Goal: Information Seeking & Learning: Learn about a topic

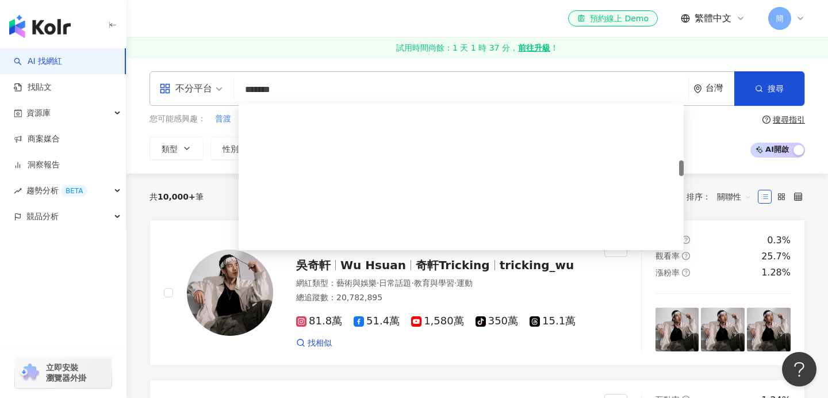
click at [383, 94] on input "*******" at bounding box center [461, 90] width 445 height 22
type input "*"
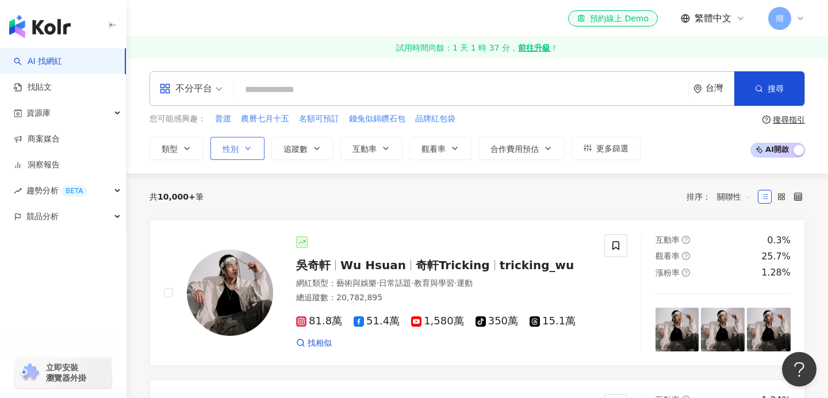
click at [229, 154] on button "性別" at bounding box center [237, 148] width 54 height 23
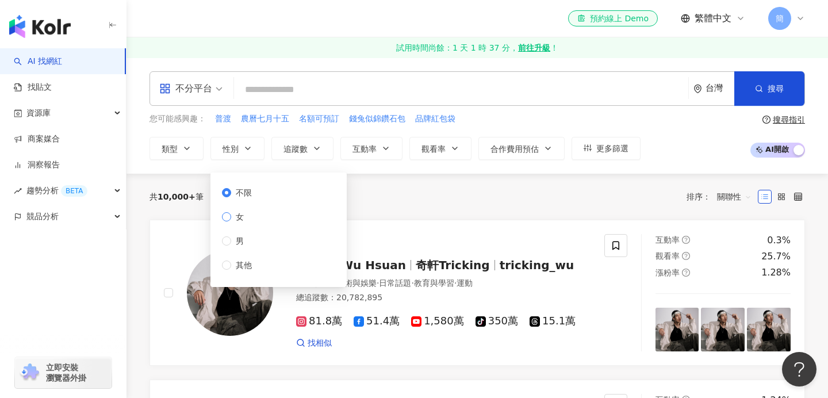
click at [229, 222] on label "女" at bounding box center [239, 216] width 34 height 13
click at [392, 200] on div "共 10,000+ 筆 排序： 關聯性" at bounding box center [476, 196] width 655 height 18
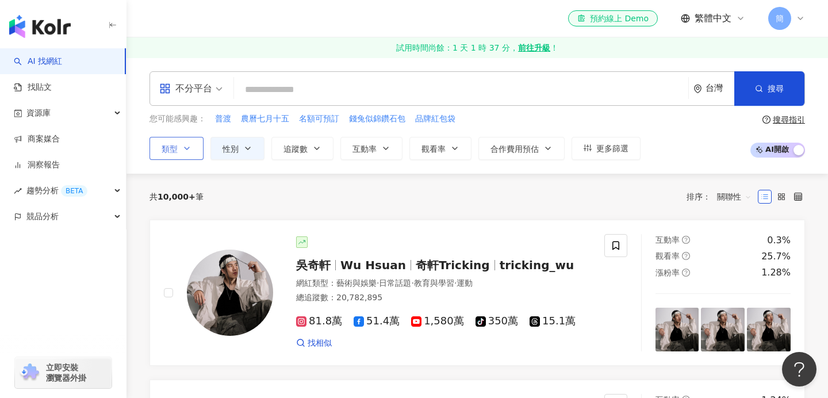
click at [191, 150] on icon "button" at bounding box center [186, 148] width 9 height 9
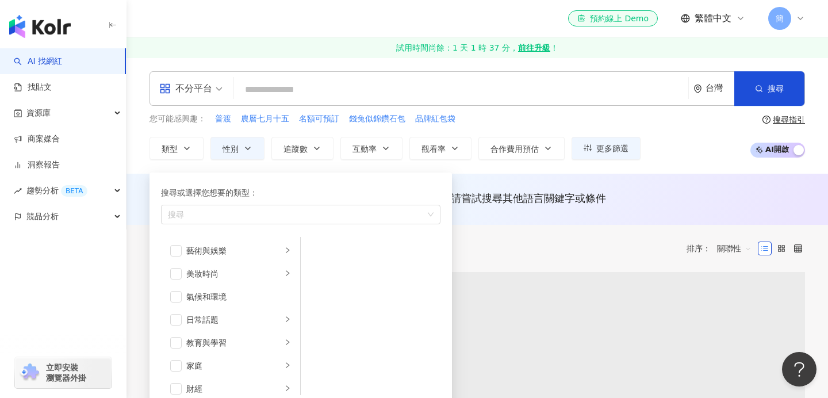
click at [503, 240] on div "自 224,042+ 筆網紅資料中搜尋... 條件 ： 性別：女 重置 排序： 關聯性" at bounding box center [476, 249] width 655 height 20
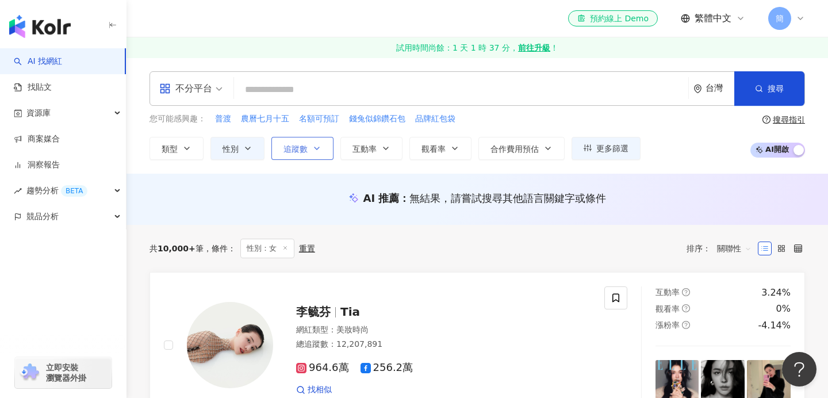
click at [313, 144] on icon "button" at bounding box center [316, 148] width 9 height 9
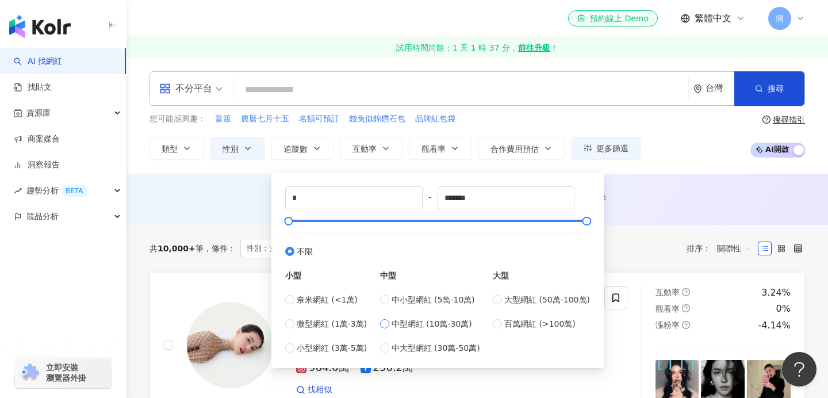
click at [465, 324] on span "中型網紅 (10萬-30萬)" at bounding box center [432, 323] width 80 height 13
type input "******"
click at [654, 250] on div "共 10,000+ 筆 條件 ： 性別：女 重置 排序： 關聯性" at bounding box center [476, 249] width 655 height 20
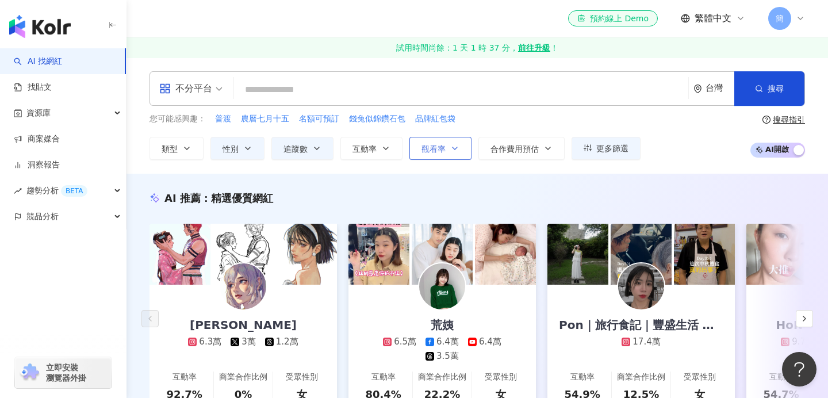
click at [450, 141] on button "觀看率" at bounding box center [440, 148] width 62 height 23
click at [359, 197] on div "AI 推薦 ： 精選優質網紅" at bounding box center [476, 198] width 655 height 14
click at [172, 148] on span "類型" at bounding box center [170, 148] width 16 height 9
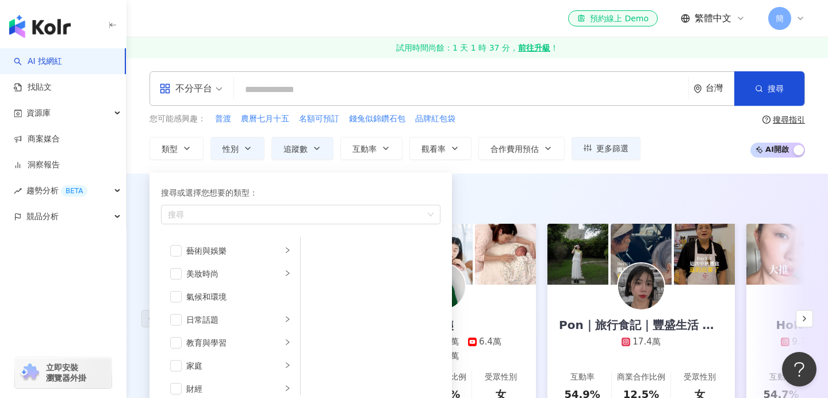
click at [475, 196] on div "AI 推薦 ： 精選優質網紅" at bounding box center [476, 198] width 655 height 14
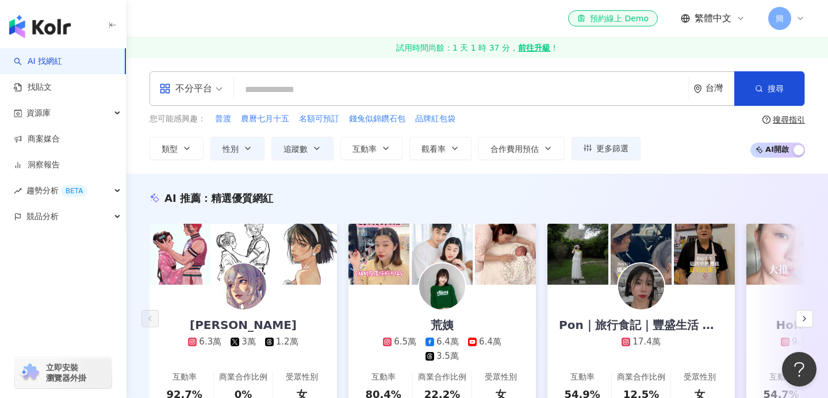
click at [209, 81] on div "不分平台" at bounding box center [185, 88] width 53 height 18
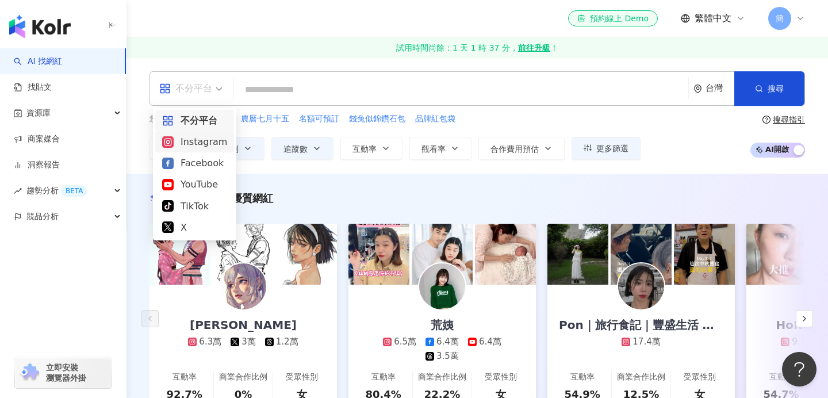
click at [209, 143] on div "Instagram" at bounding box center [194, 142] width 65 height 14
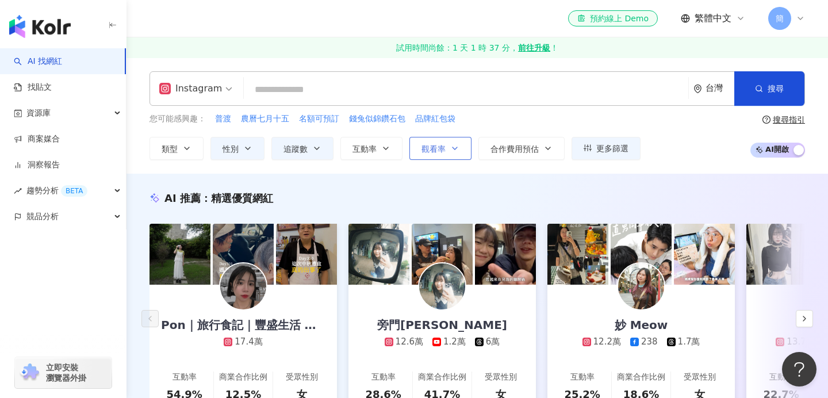
click at [459, 156] on button "觀看率" at bounding box center [440, 148] width 62 height 23
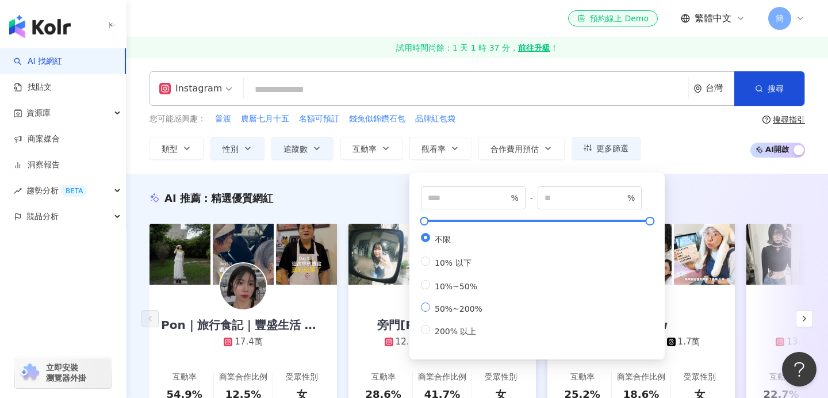
type input "**"
type input "***"
click at [369, 194] on div "AI 推薦 ： 精選優質網紅" at bounding box center [476, 198] width 655 height 14
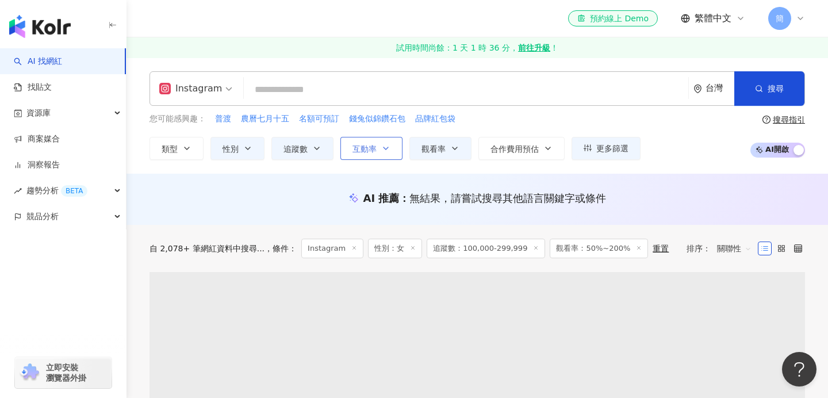
click at [359, 156] on button "互動率" at bounding box center [371, 148] width 62 height 23
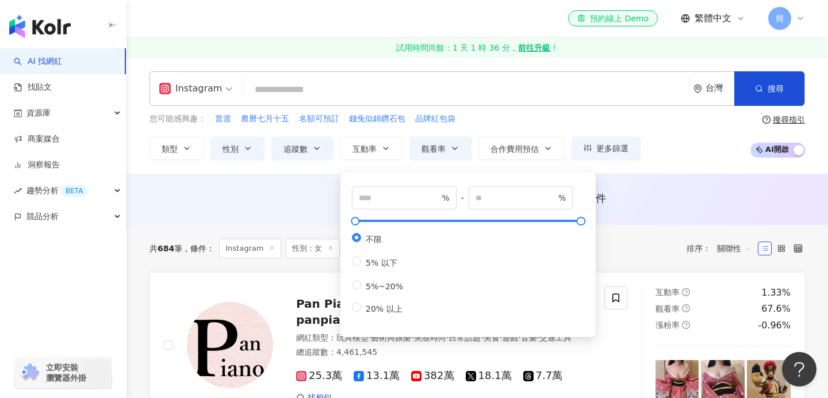
click at [283, 172] on div "Instagram 台灣 搜尋 ccaf214b-160e-45fb-bcb6-bbdb59f73db3 joechen0920 1,238 追蹤者 joec…" at bounding box center [476, 115] width 701 height 116
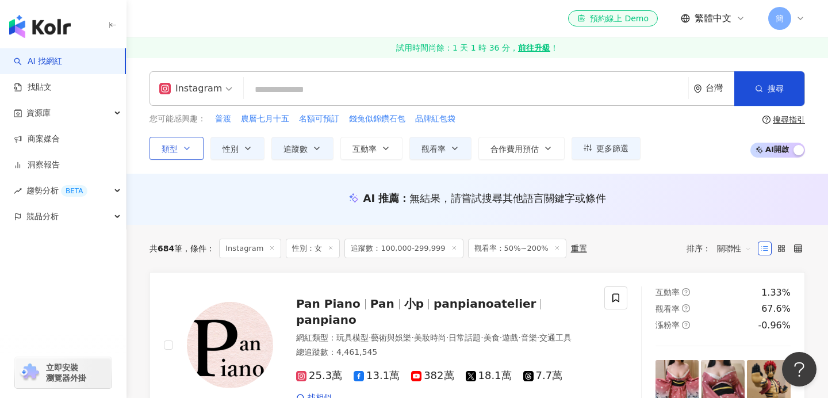
click at [182, 153] on button "類型" at bounding box center [176, 148] width 54 height 23
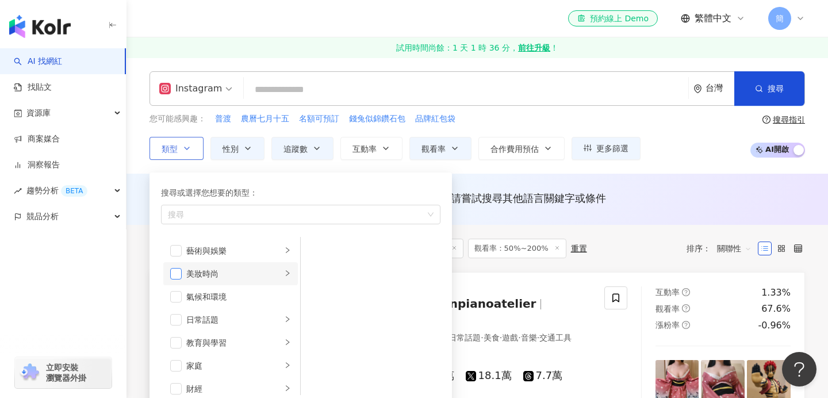
click at [179, 274] on span "button" at bounding box center [175, 273] width 11 height 11
click at [178, 323] on span "button" at bounding box center [175, 319] width 11 height 11
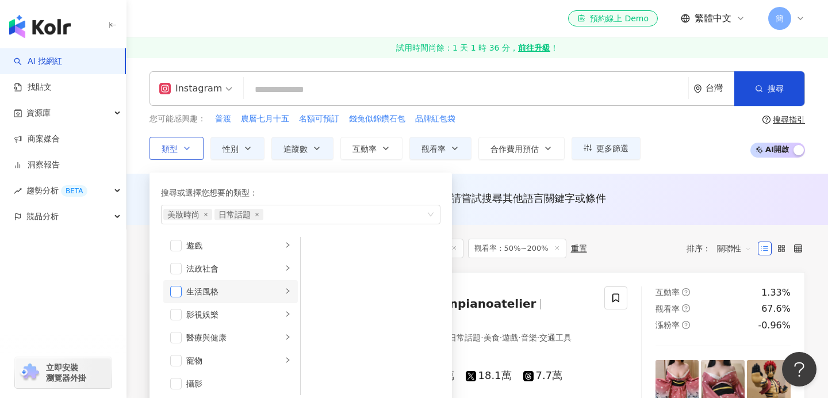
click at [179, 288] on span "button" at bounding box center [175, 291] width 11 height 11
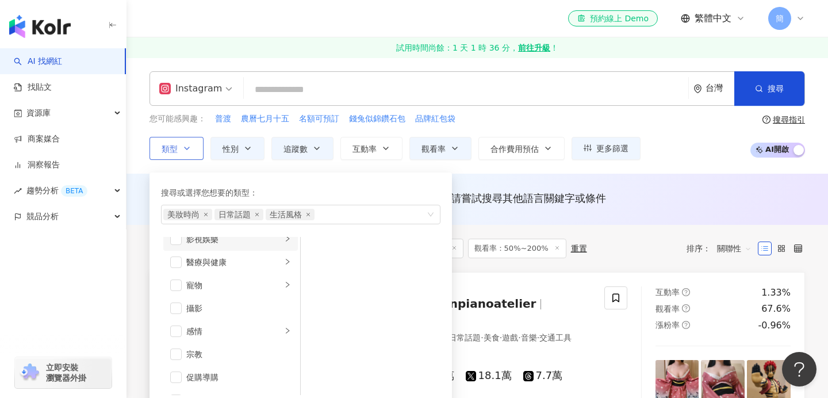
scroll to position [0, 0]
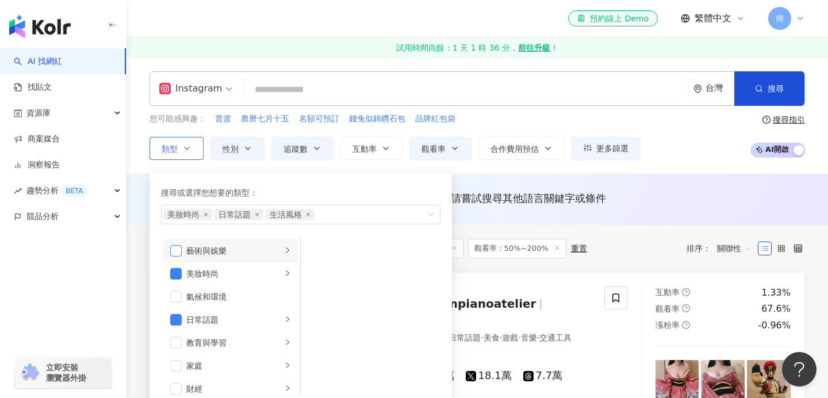
click at [175, 245] on span "button" at bounding box center [175, 250] width 11 height 11
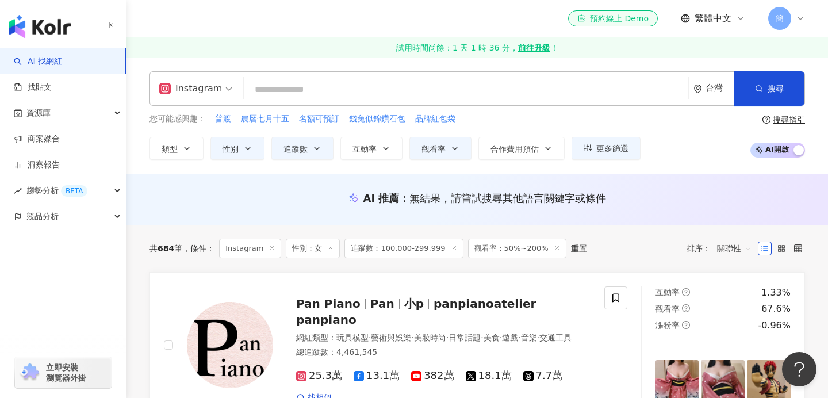
click at [454, 269] on div "共 684 筆 條件 ： Instagram 性別：女 追蹤數：100,000-299,999 觀看率：50%~200% 重置 排序： 關聯性" at bounding box center [476, 248] width 655 height 47
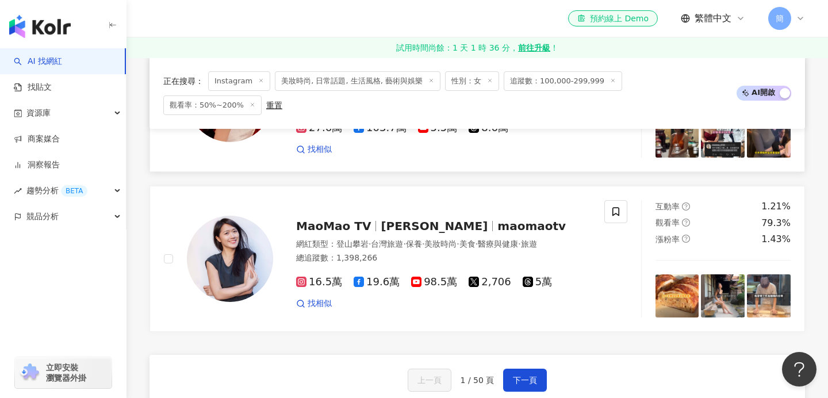
scroll to position [1932, 0]
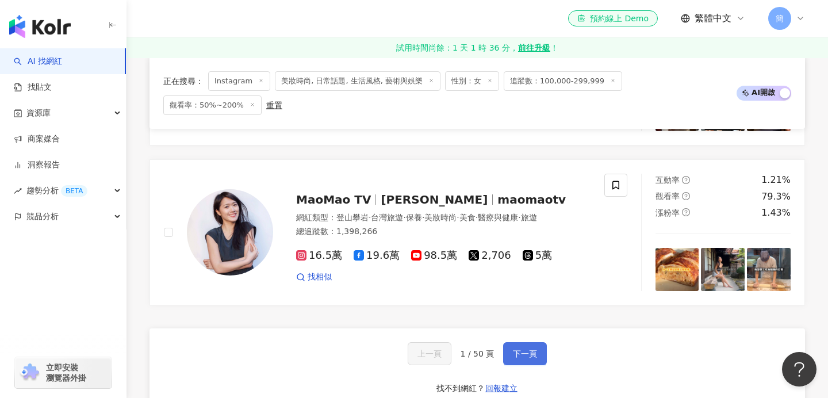
click at [533, 349] on span "下一頁" at bounding box center [525, 353] width 24 height 9
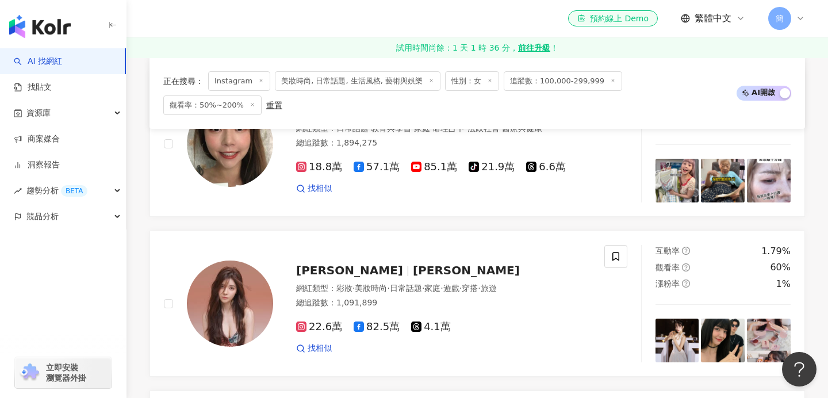
scroll to position [1926, 0]
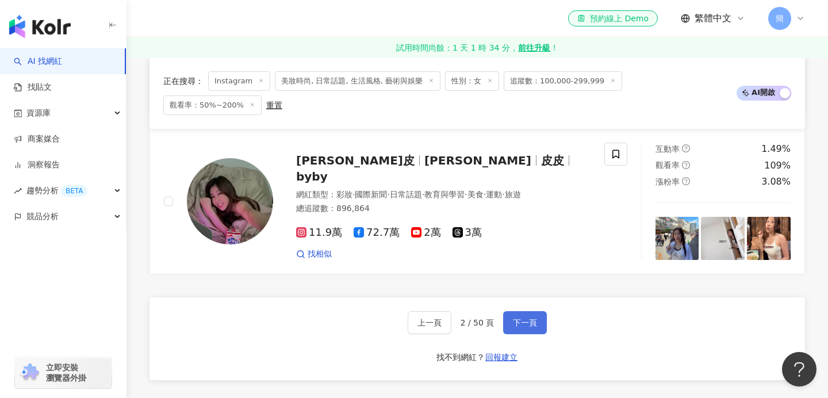
click at [524, 311] on button "下一頁" at bounding box center [525, 322] width 44 height 23
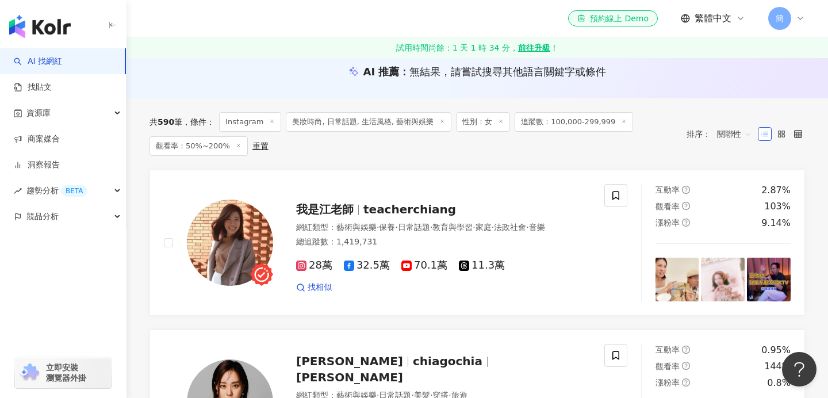
scroll to position [125, 0]
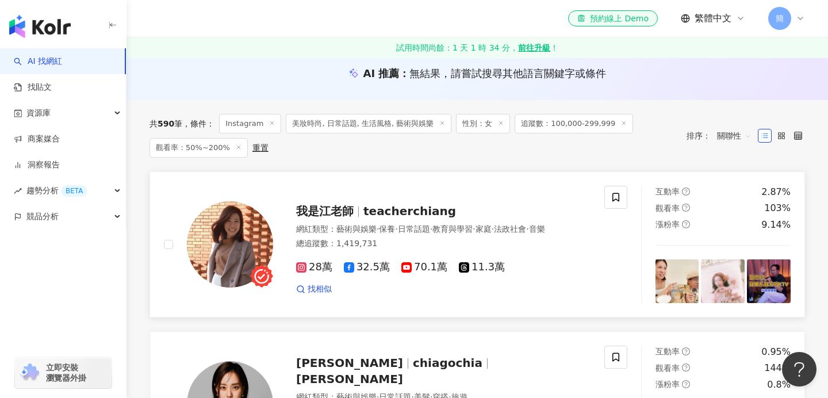
click at [341, 214] on span "我是江老師" at bounding box center [324, 211] width 57 height 14
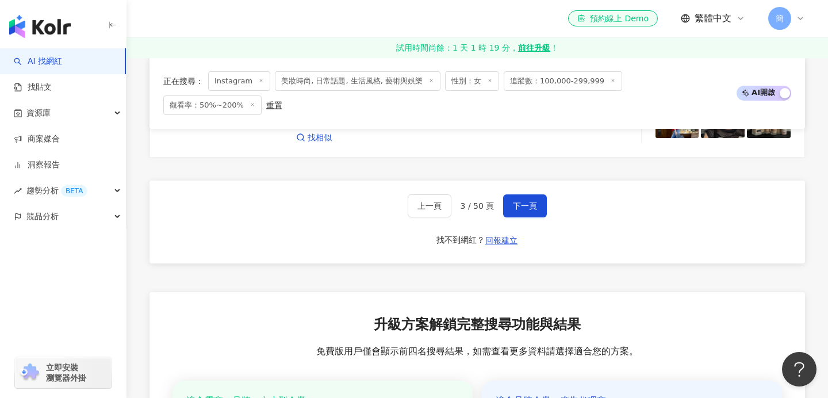
scroll to position [2053, 0]
click at [525, 202] on span "下一頁" at bounding box center [525, 206] width 24 height 9
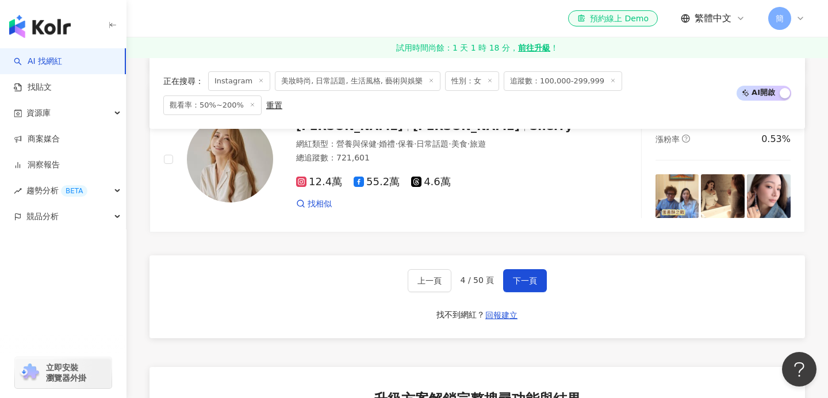
scroll to position [1987, 0]
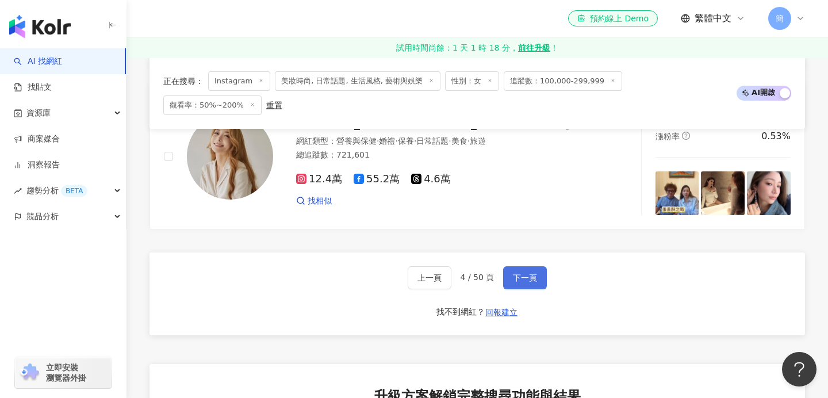
click at [528, 273] on span "下一頁" at bounding box center [525, 277] width 24 height 9
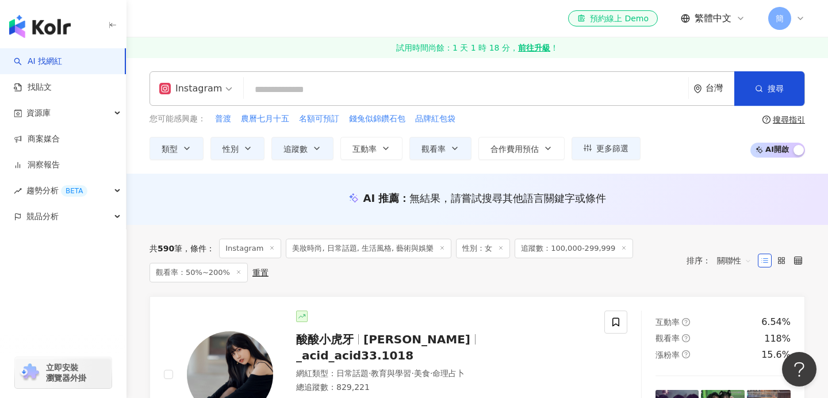
scroll to position [0, 0]
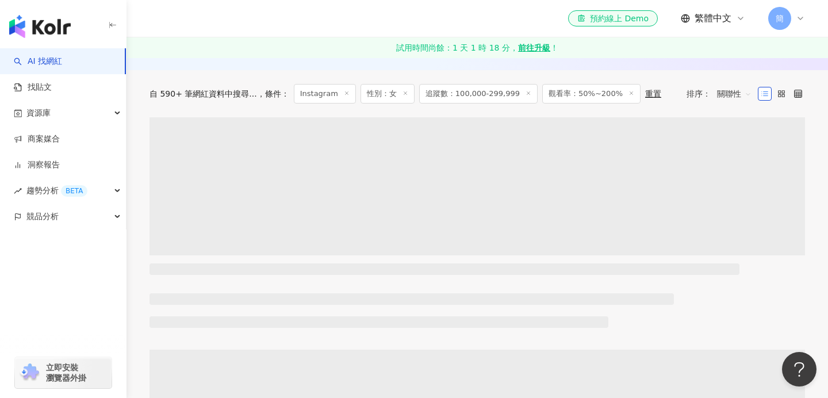
scroll to position [158, 0]
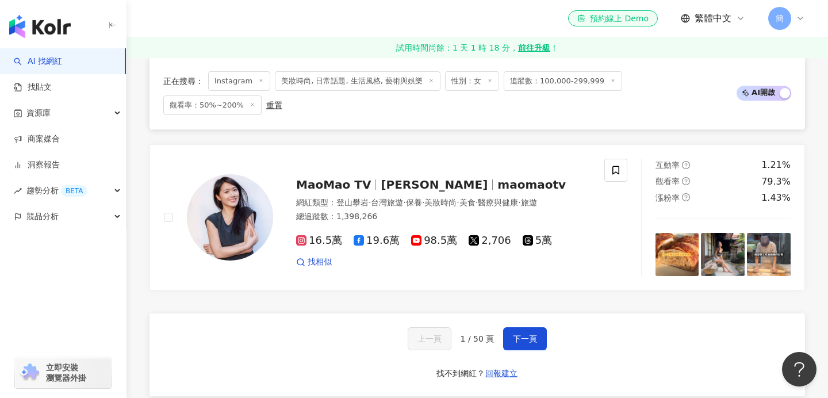
scroll to position [1949, 0]
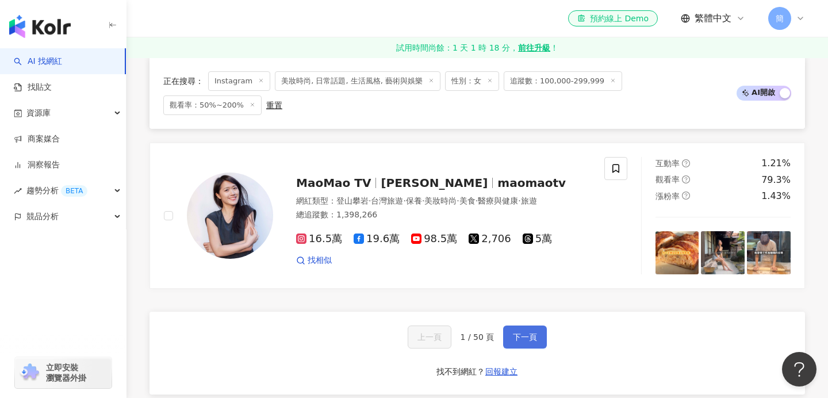
click at [519, 332] on span "下一頁" at bounding box center [525, 336] width 24 height 9
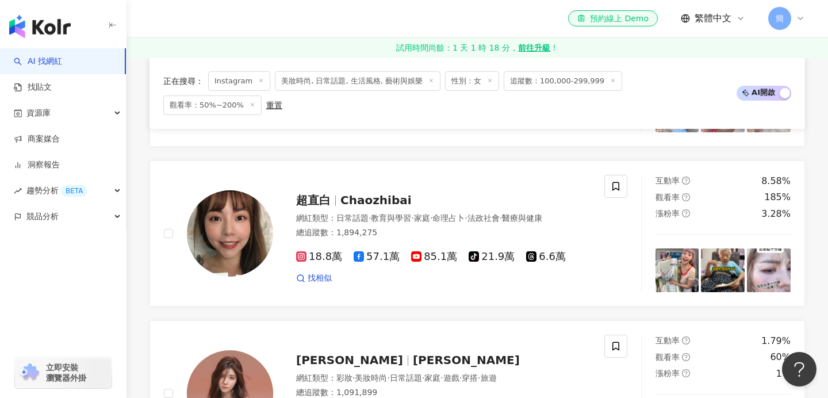
scroll to position [612, 0]
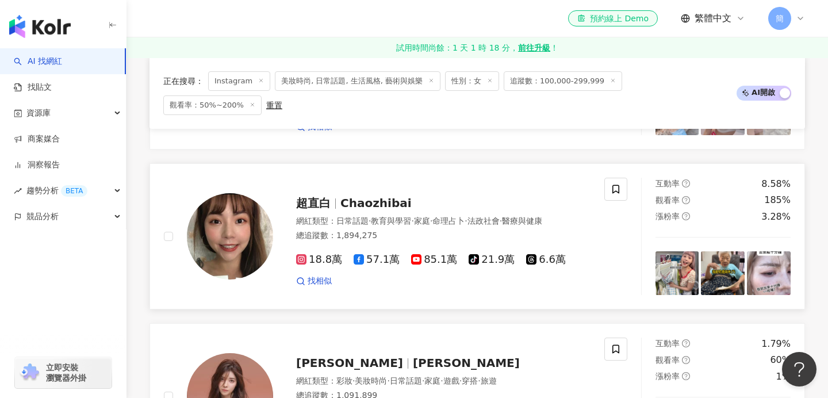
click at [367, 196] on span "Chaozhibai" at bounding box center [375, 203] width 71 height 14
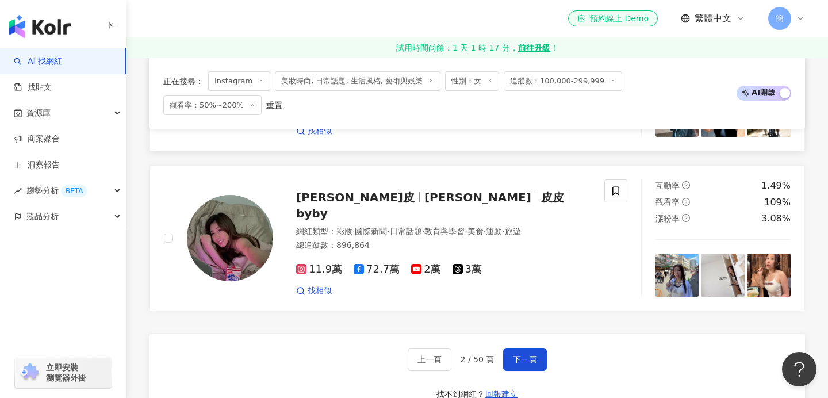
scroll to position [1895, 0]
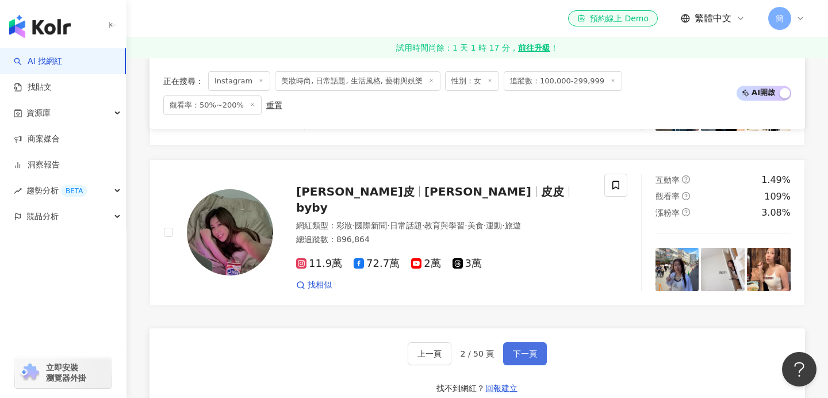
click at [525, 349] on span "下一頁" at bounding box center [525, 353] width 24 height 9
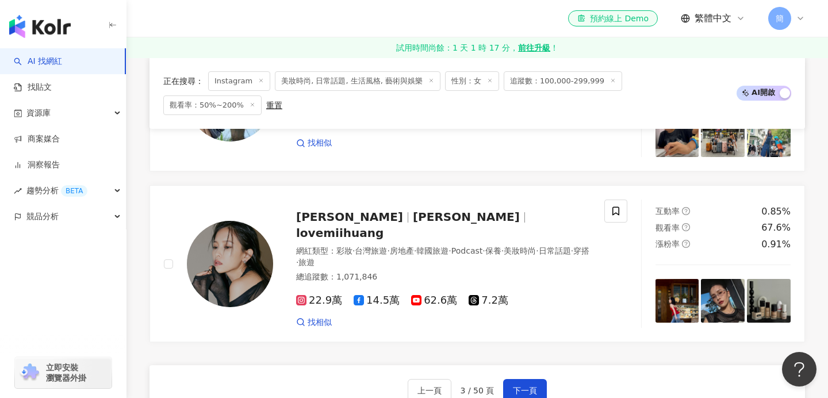
scroll to position [1888, 0]
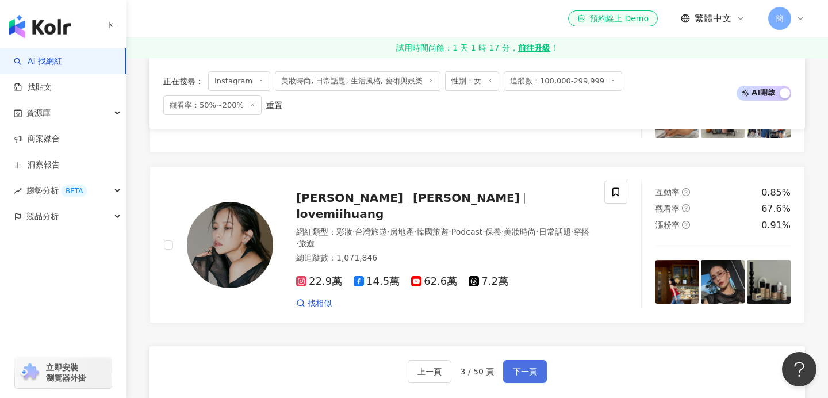
click at [540, 360] on button "下一頁" at bounding box center [525, 371] width 44 height 23
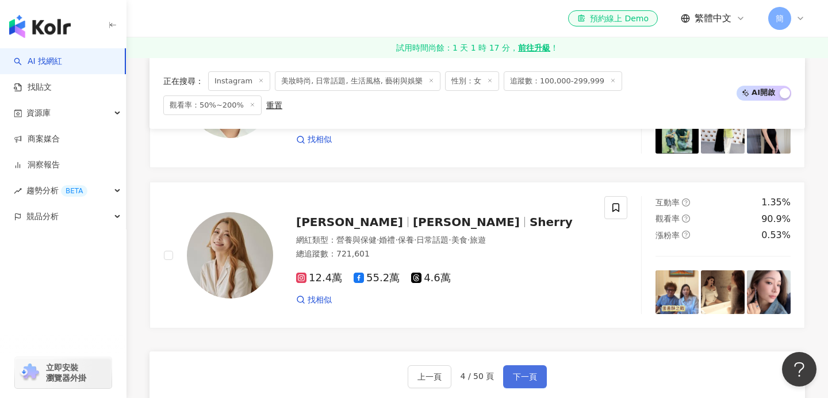
click at [521, 365] on button "下一頁" at bounding box center [525, 376] width 44 height 23
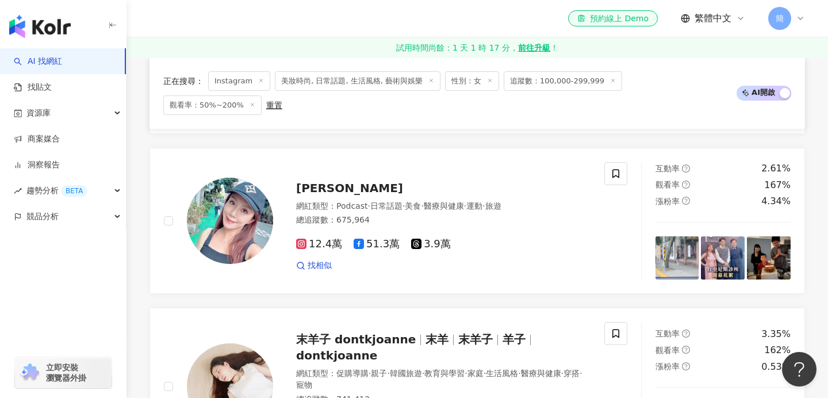
scroll to position [1592, 0]
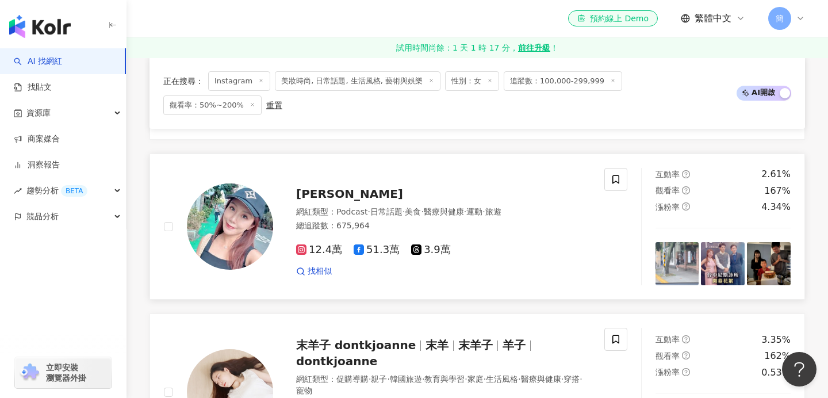
click at [318, 187] on span "李佩甄" at bounding box center [349, 194] width 107 height 14
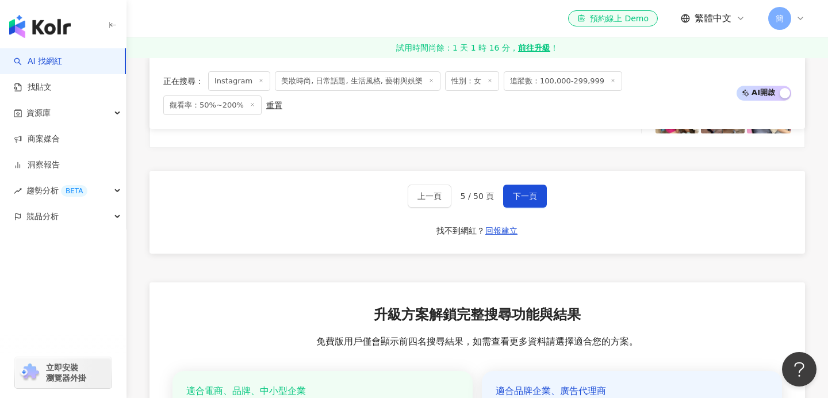
scroll to position [2027, 0]
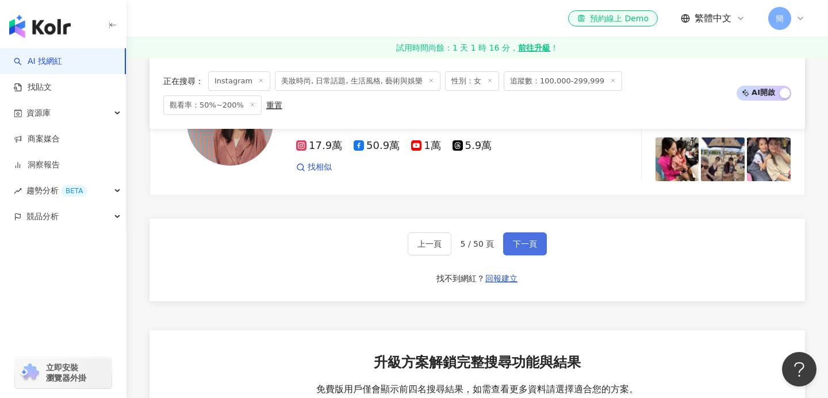
click at [529, 232] on button "下一頁" at bounding box center [525, 243] width 44 height 23
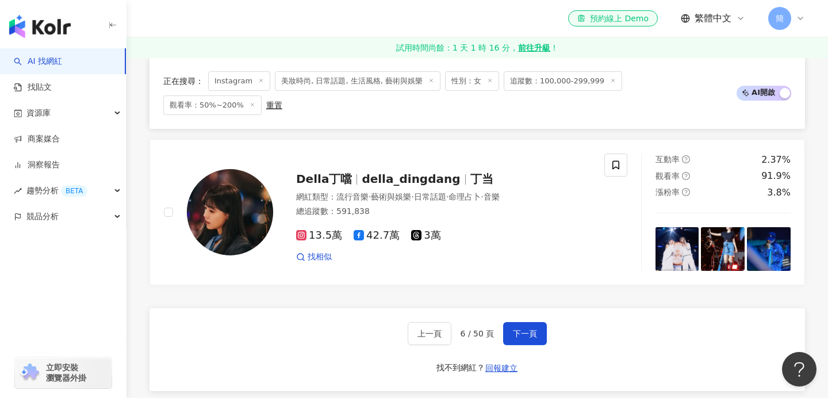
scroll to position [1946, 0]
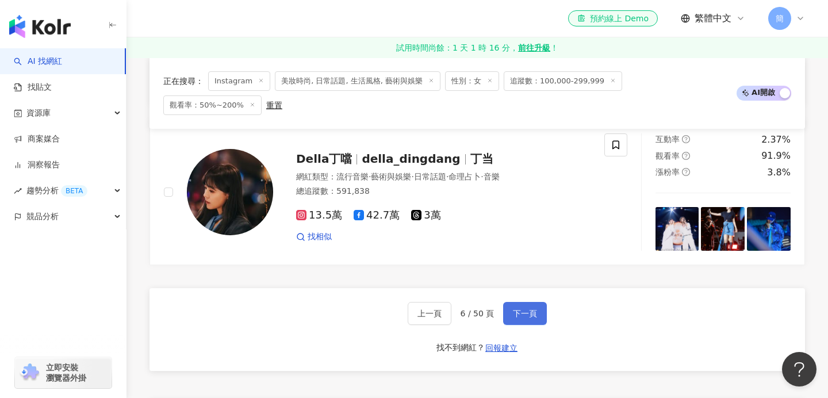
click at [535, 309] on span "下一頁" at bounding box center [525, 313] width 24 height 9
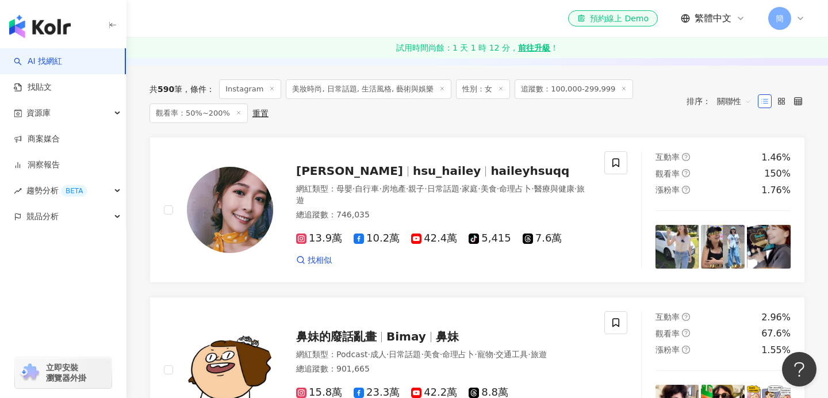
scroll to position [164, 0]
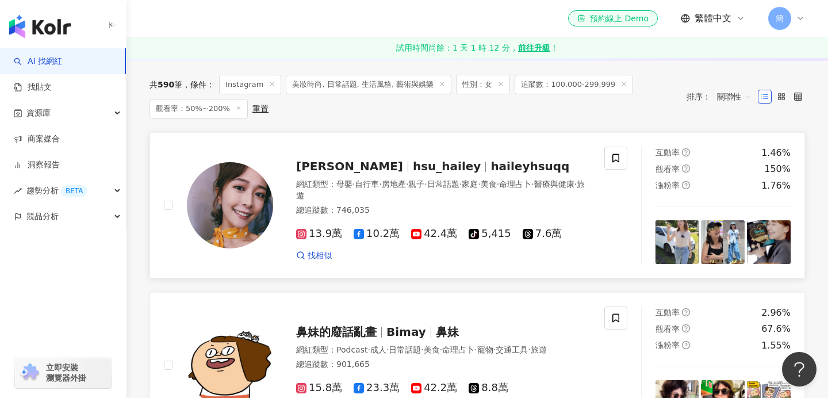
click at [345, 169] on span "徐海莉 Hailey" at bounding box center [349, 166] width 107 height 14
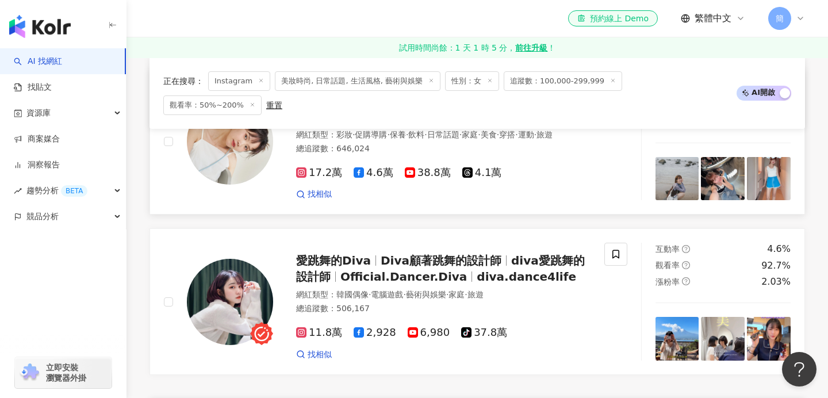
scroll to position [1951, 0]
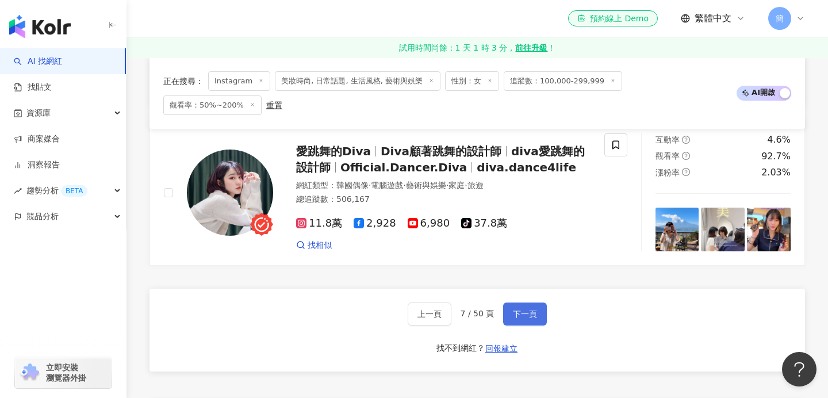
click at [534, 302] on button "下一頁" at bounding box center [525, 313] width 44 height 23
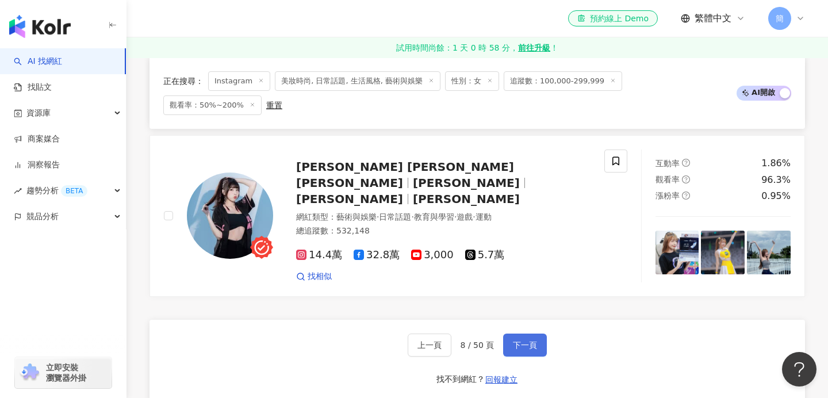
click at [544, 333] on button "下一頁" at bounding box center [525, 344] width 44 height 23
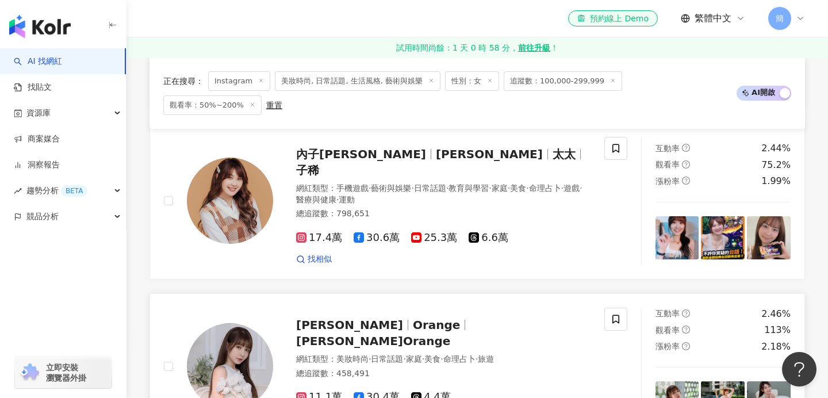
scroll to position [1461, 0]
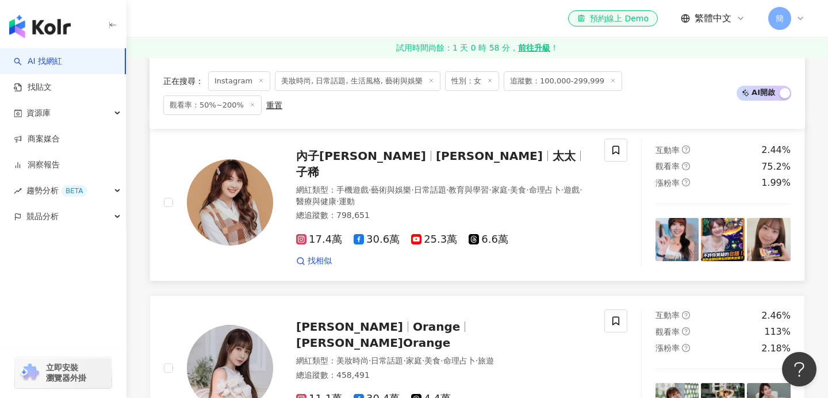
click at [436, 149] on span "小葵" at bounding box center [489, 156] width 107 height 14
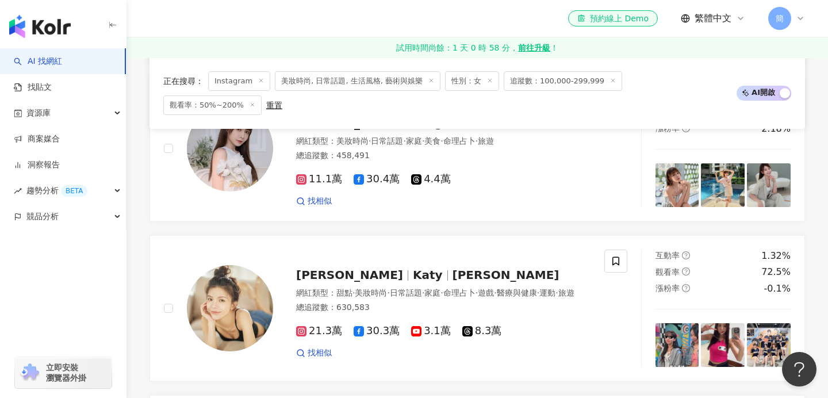
scroll to position [1909, 0]
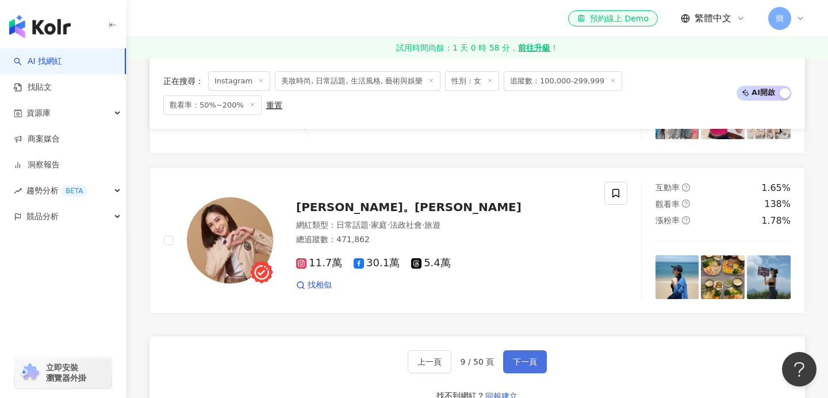
click at [529, 357] on span "下一頁" at bounding box center [525, 361] width 24 height 9
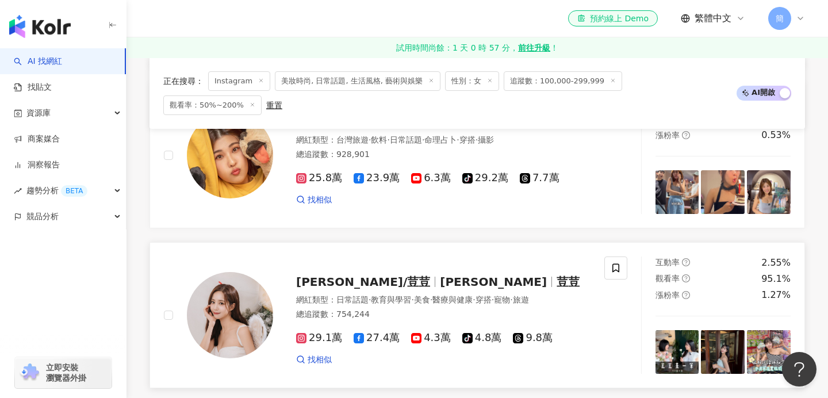
scroll to position [1875, 0]
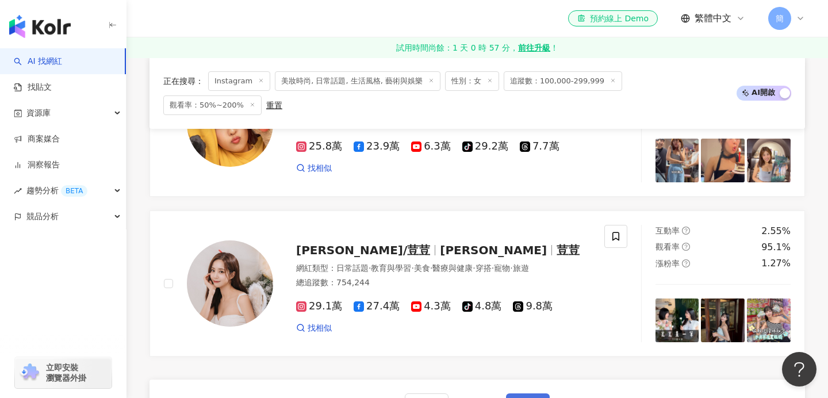
click at [527, 393] on button "下一頁" at bounding box center [528, 404] width 44 height 23
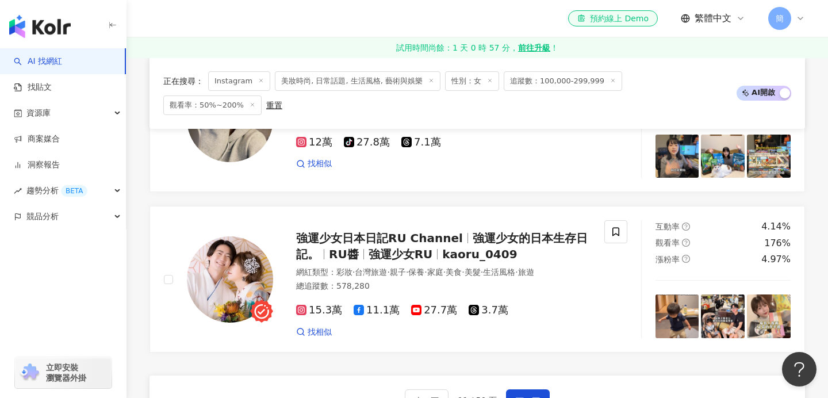
scroll to position [1886, 0]
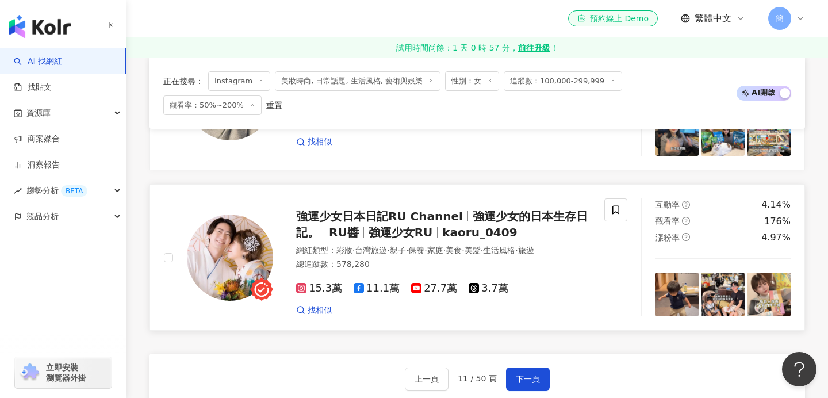
click at [435, 210] on div "強運少女日本日記RU Channel 強運少女的日本生存日記。 RU醬 強運少女RU kaoru_0409" at bounding box center [443, 224] width 294 height 32
click at [535, 367] on button "下一頁" at bounding box center [528, 378] width 44 height 23
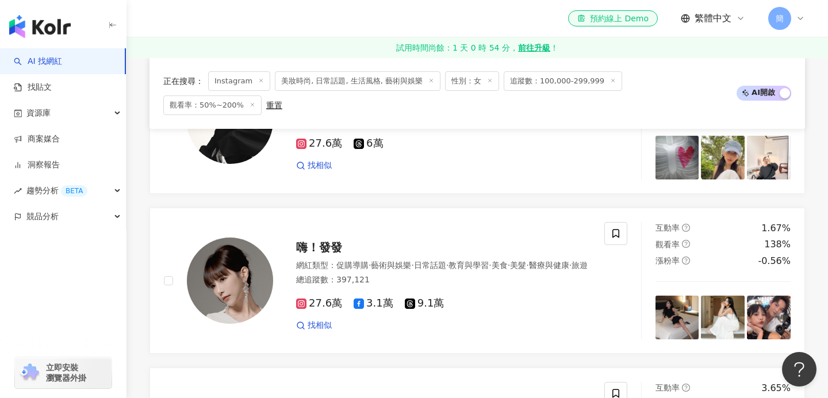
scroll to position [247, 0]
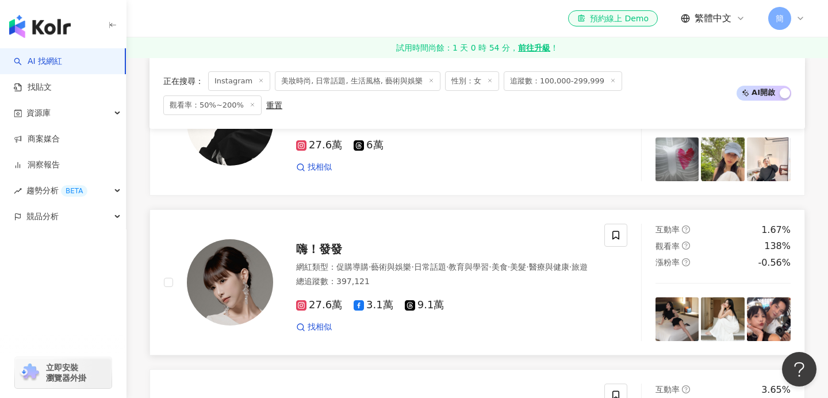
click at [329, 242] on span "嗨！發發" at bounding box center [319, 249] width 46 height 14
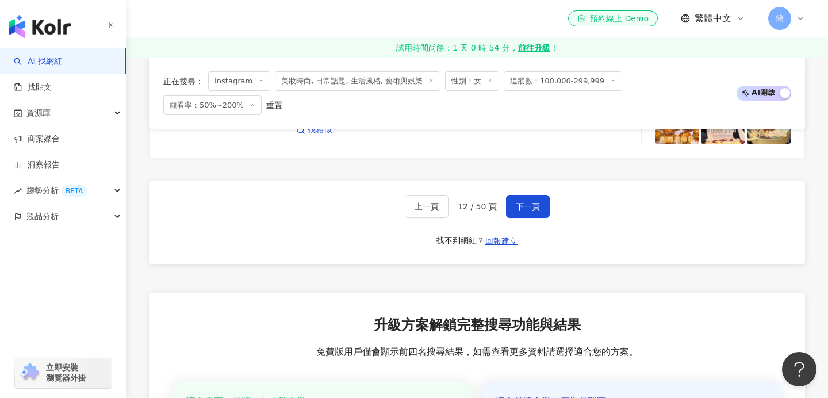
scroll to position [2069, 0]
click at [528, 195] on button "下一頁" at bounding box center [528, 206] width 44 height 23
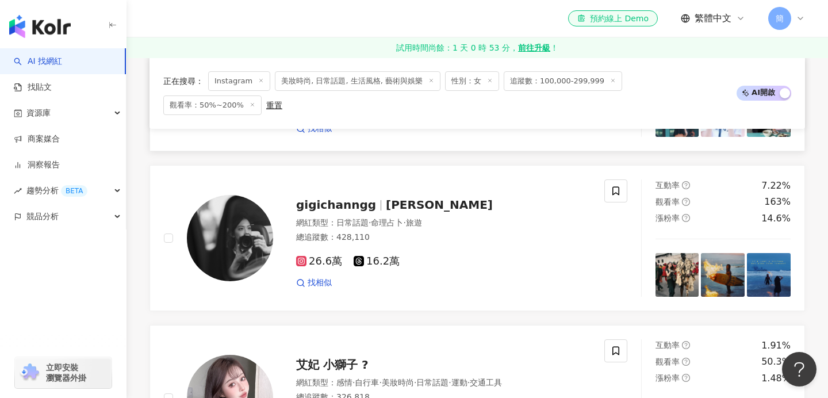
scroll to position [935, 0]
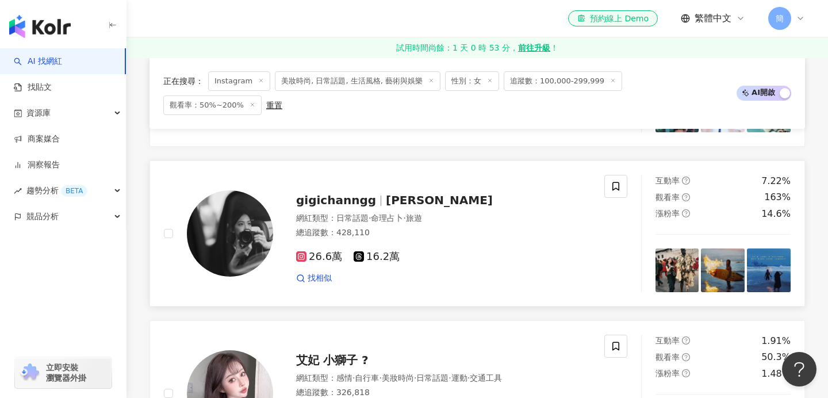
click at [381, 198] on div "gigichanngg Gigi Chang 網紅類型 ： 日常話題 · 命理占卜 · 旅遊 總追蹤數 ： 428,110 26.6萬 16.2萬 找相似" at bounding box center [431, 233] width 317 height 101
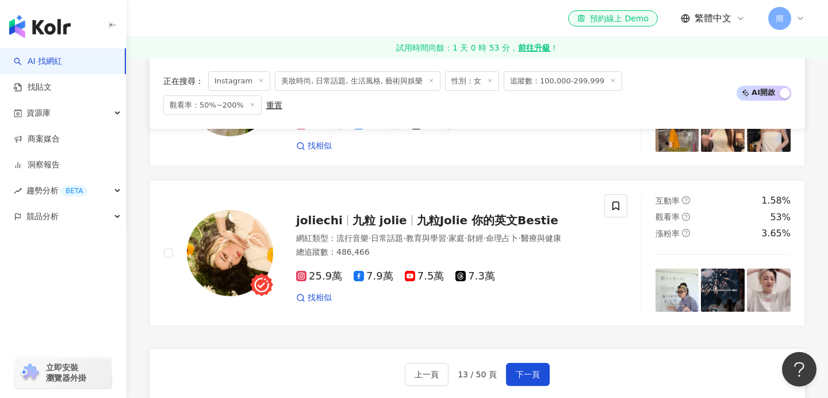
scroll to position [1891, 0]
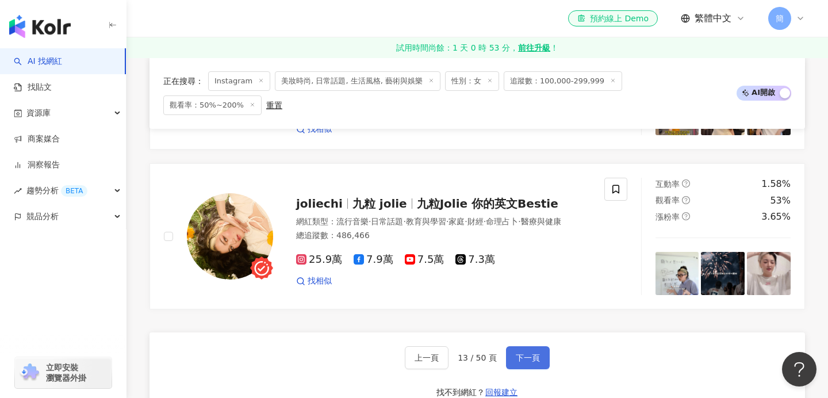
click at [524, 353] on span "下一頁" at bounding box center [528, 357] width 24 height 9
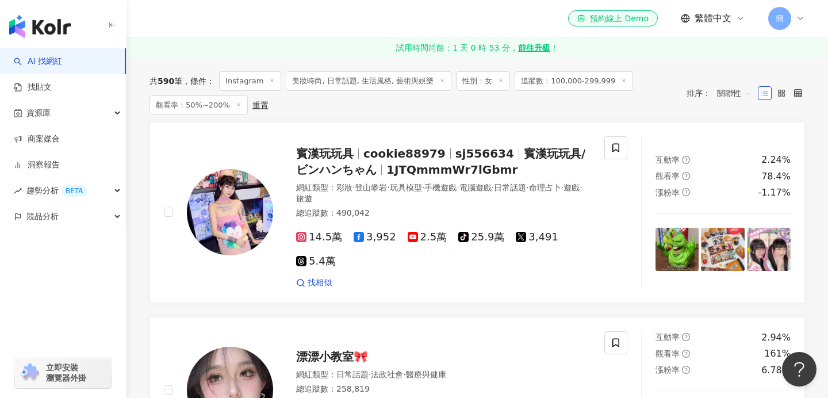
scroll to position [32, 0]
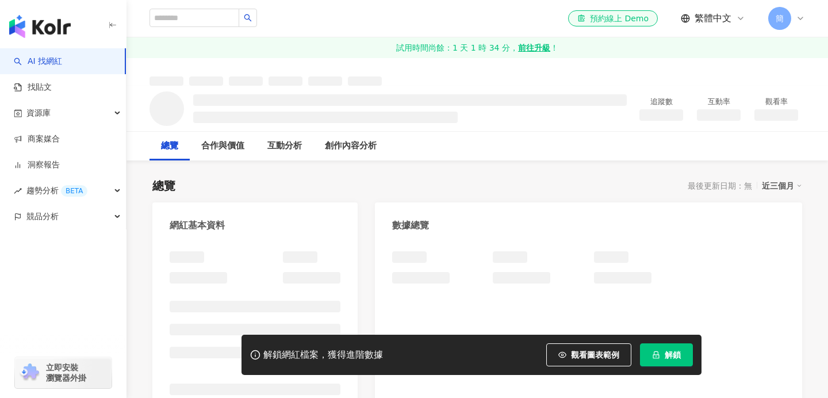
click at [658, 358] on icon "lock" at bounding box center [656, 355] width 8 height 8
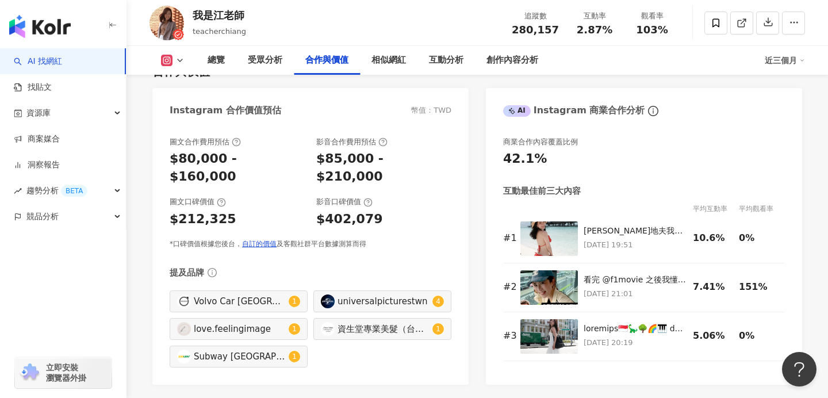
scroll to position [1582, 0]
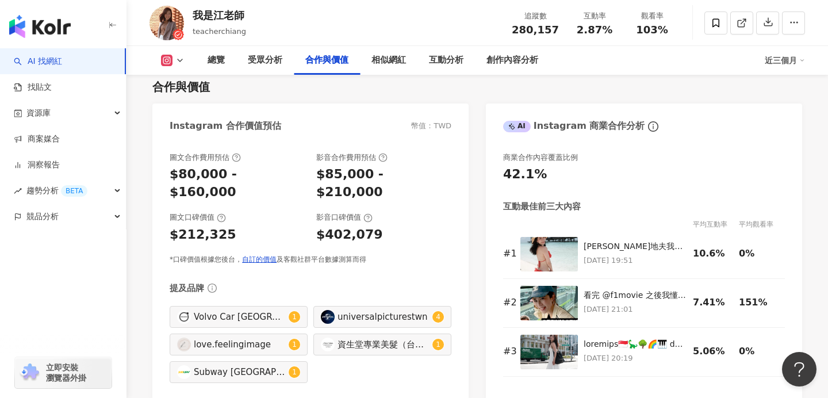
click at [172, 64] on icon at bounding box center [166, 60] width 11 height 11
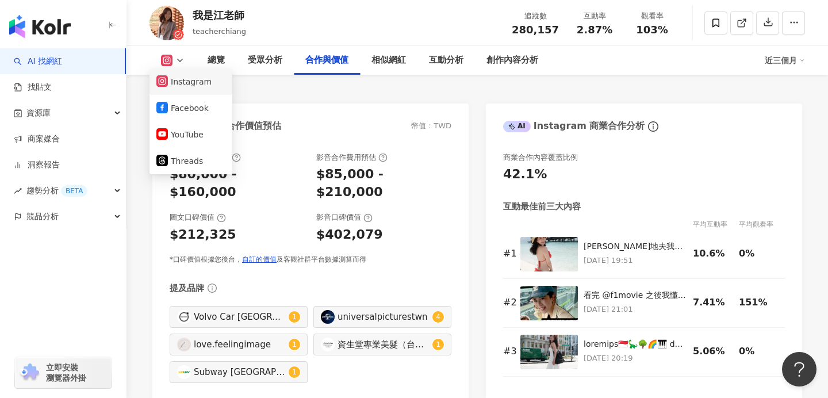
click at [197, 80] on button "Instagram" at bounding box center [190, 82] width 69 height 16
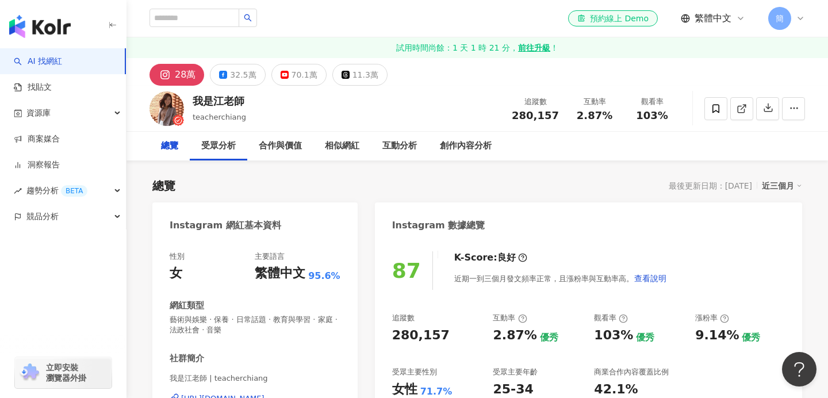
scroll to position [219, 0]
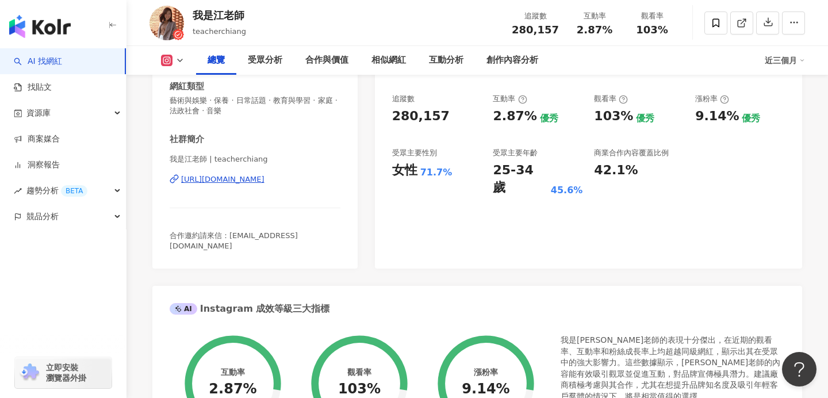
click at [261, 181] on div "https://www.instagram.com/teacherchiang/" at bounding box center [222, 179] width 83 height 10
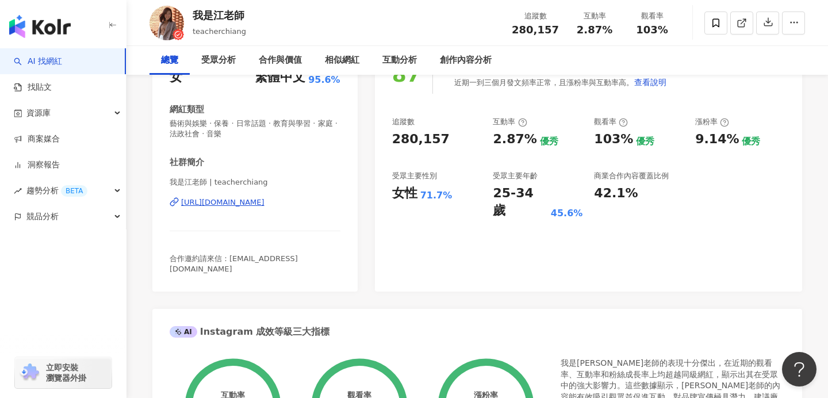
scroll to position [0, 0]
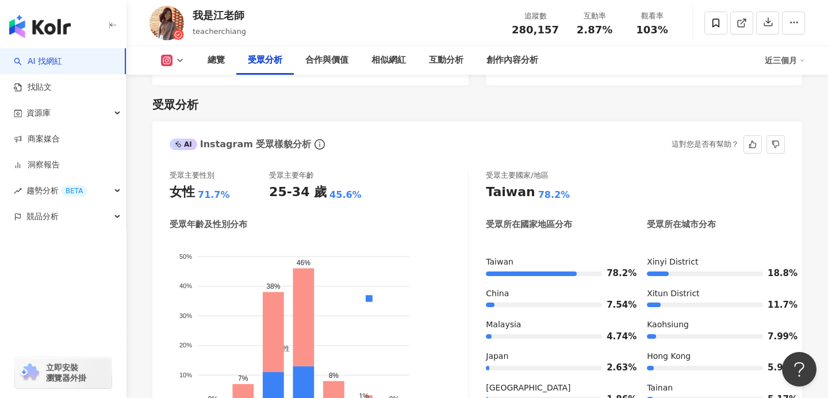
scroll to position [1015, 0]
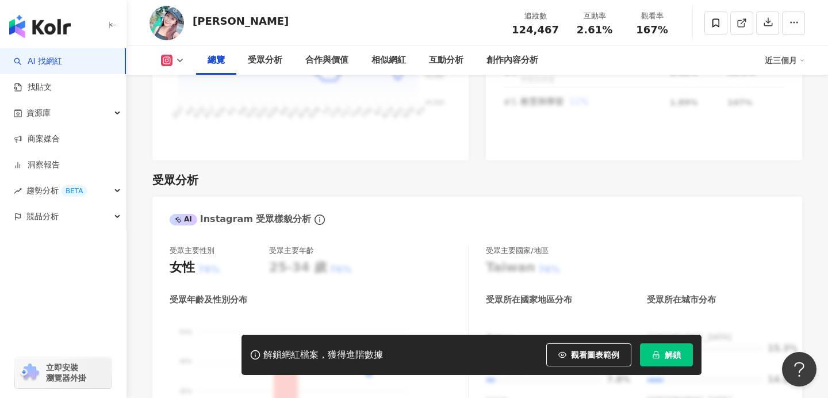
scroll to position [949, 0]
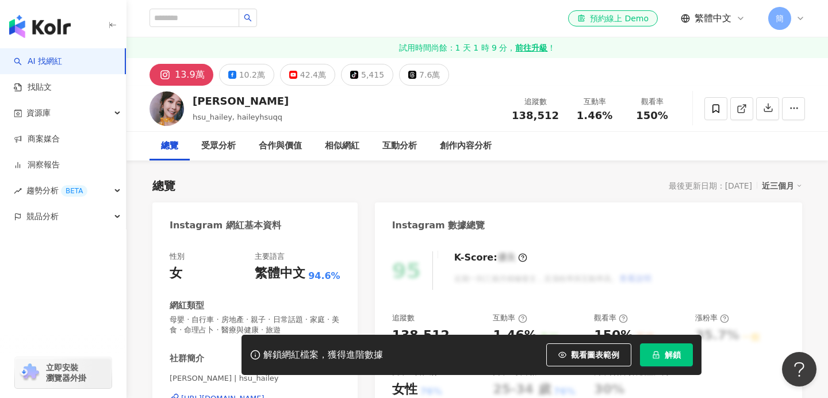
scroll to position [91, 0]
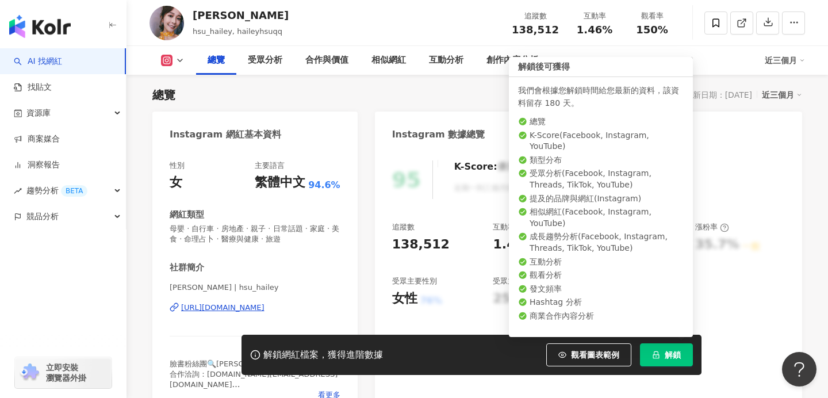
click at [680, 354] on span "解鎖" at bounding box center [673, 354] width 16 height 9
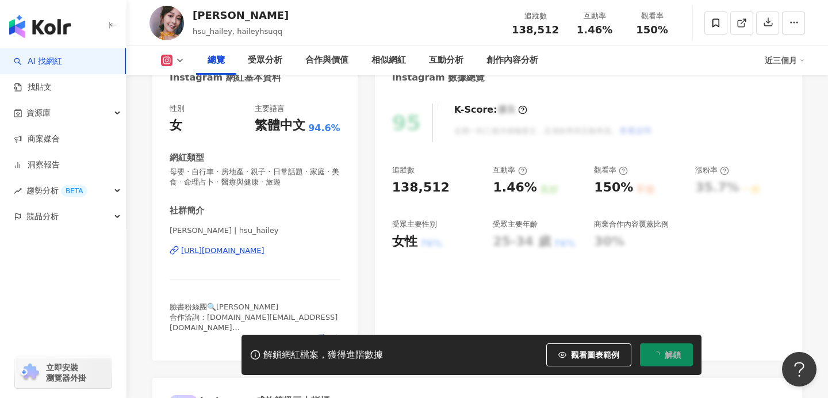
scroll to position [145, 0]
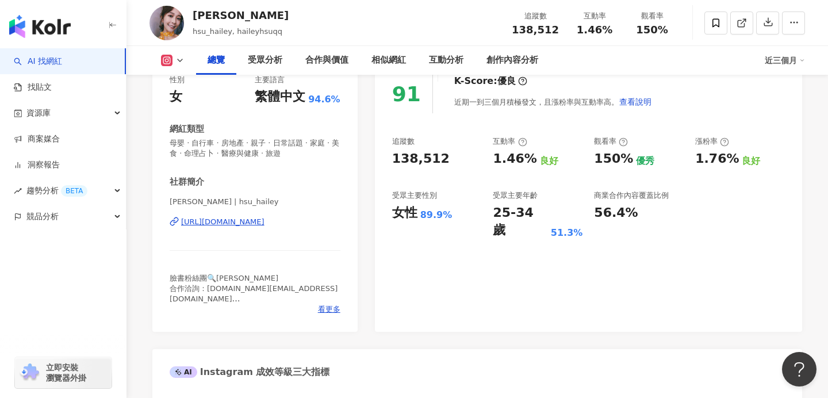
scroll to position [128, 0]
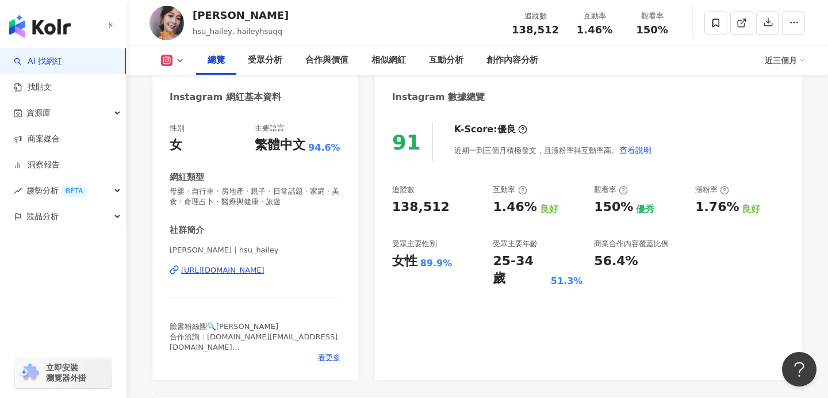
click at [240, 271] on div "https://www.instagram.com/hsu_hailey/" at bounding box center [222, 270] width 83 height 10
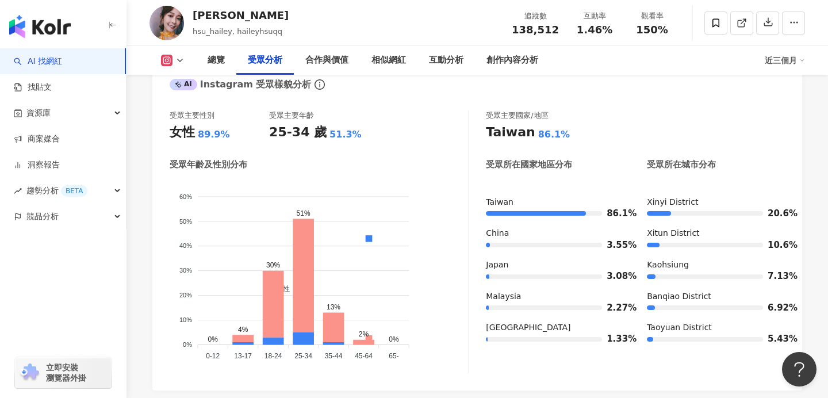
scroll to position [1058, 0]
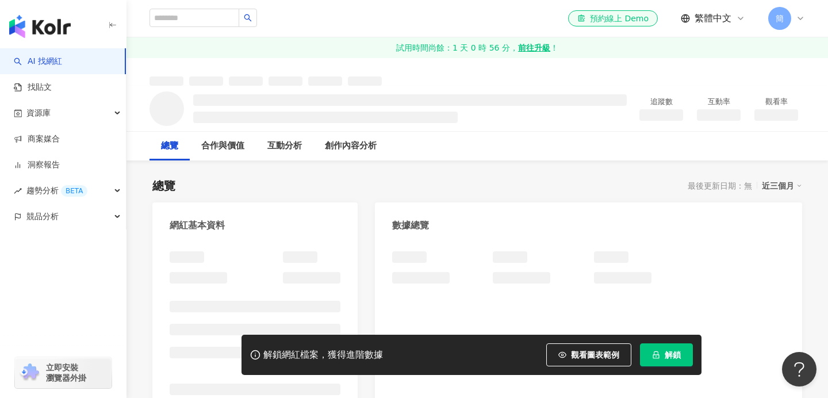
scroll to position [1, 0]
click at [653, 352] on icon "lock" at bounding box center [656, 355] width 8 height 8
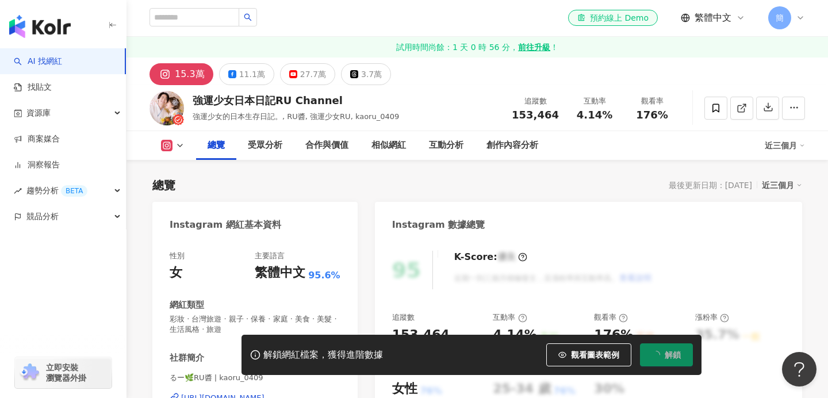
scroll to position [141, 0]
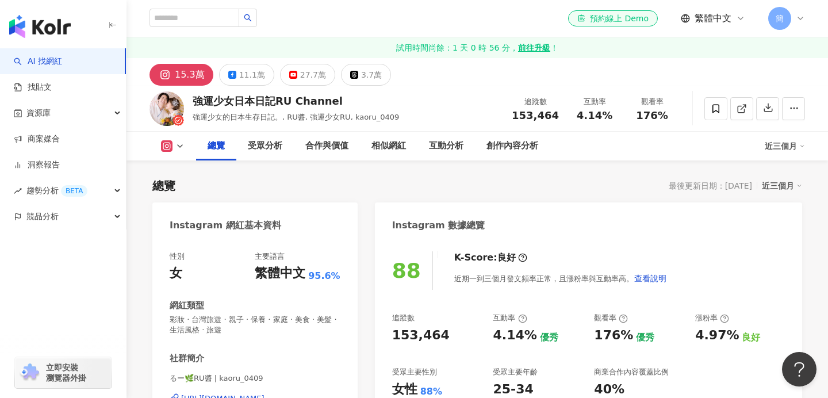
scroll to position [169, 0]
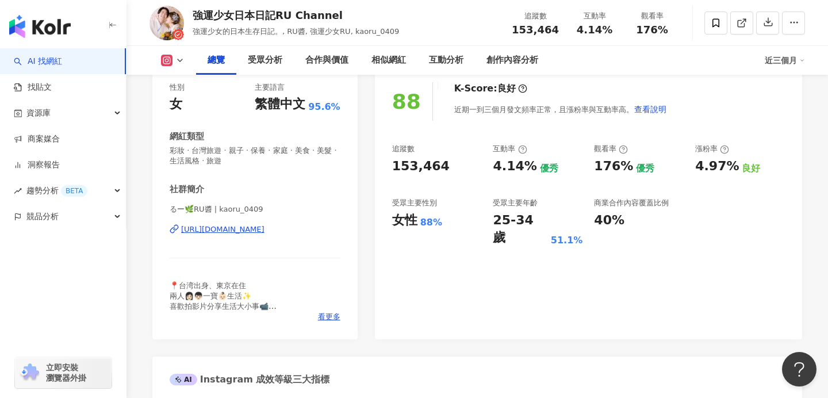
click at [225, 231] on div "https://www.instagram.com/kaoru_0409/" at bounding box center [222, 229] width 83 height 10
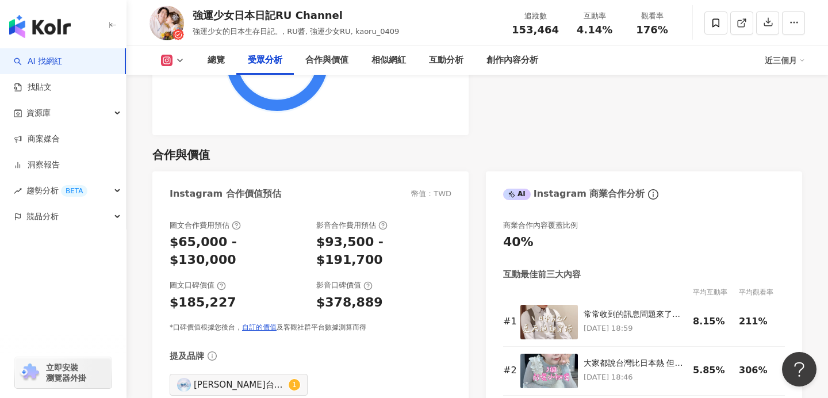
scroll to position [1547, 0]
